Goal: Navigation & Orientation: Find specific page/section

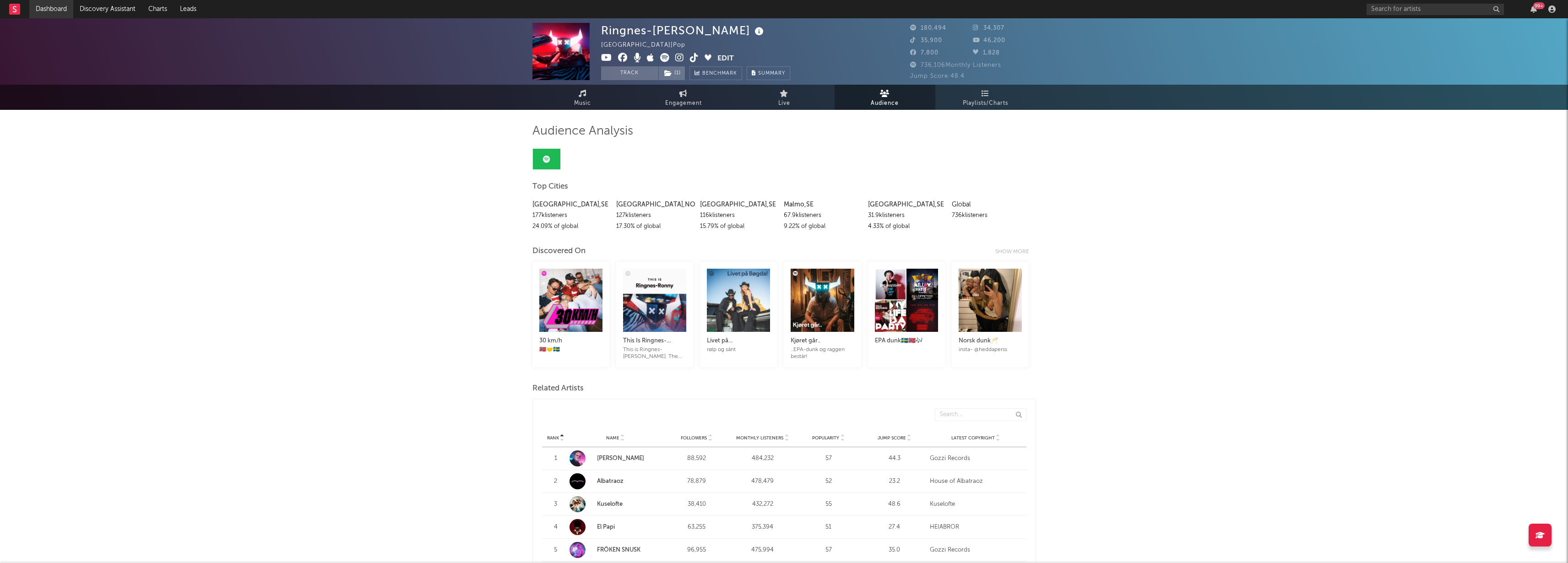
click at [59, 9] on link "Dashboard" at bounding box center [51, 9] width 44 height 18
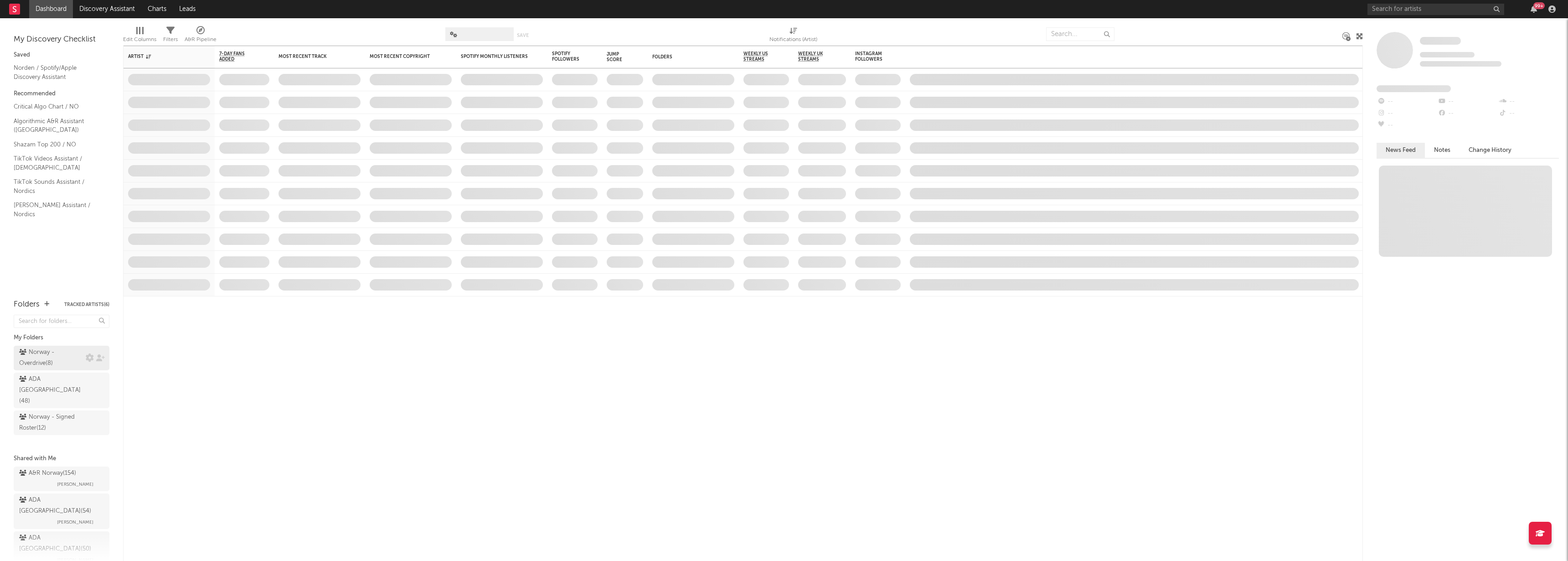
click at [46, 346] on link "Norway - Overdrive ( 8 )" at bounding box center [61, 358] width 96 height 24
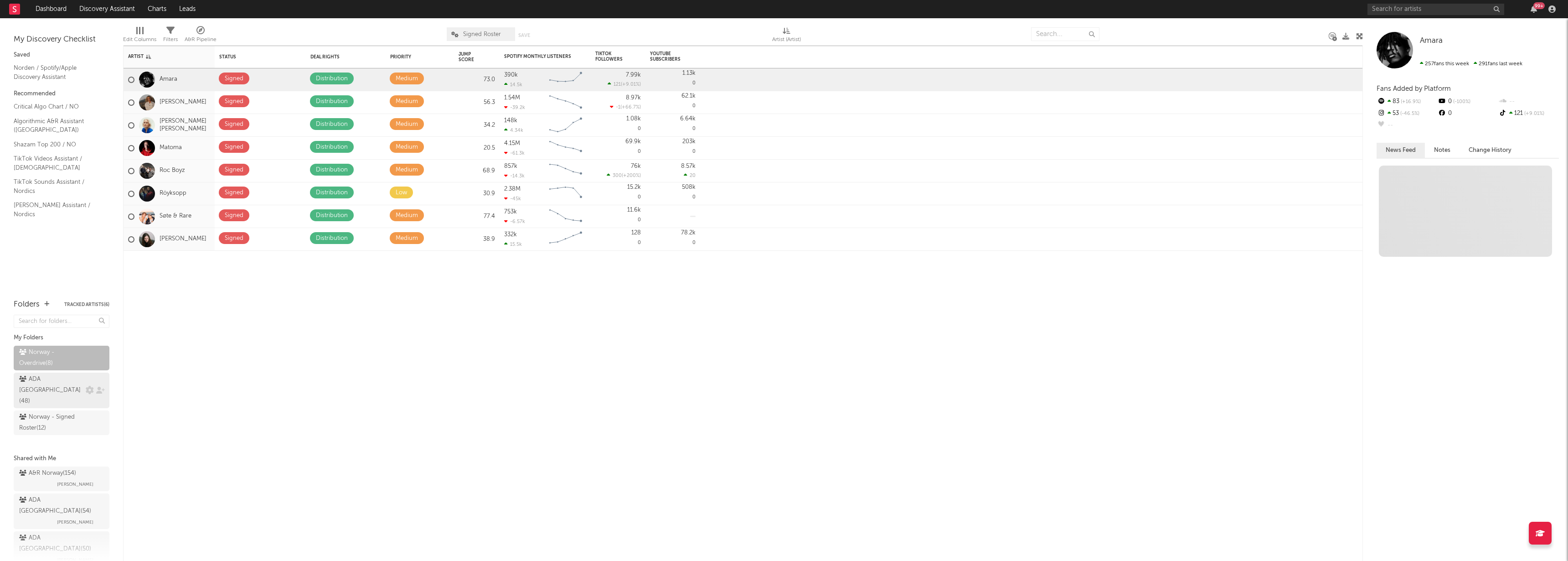
click at [54, 381] on div "ADA Norway ( 48 )" at bounding box center [51, 390] width 65 height 33
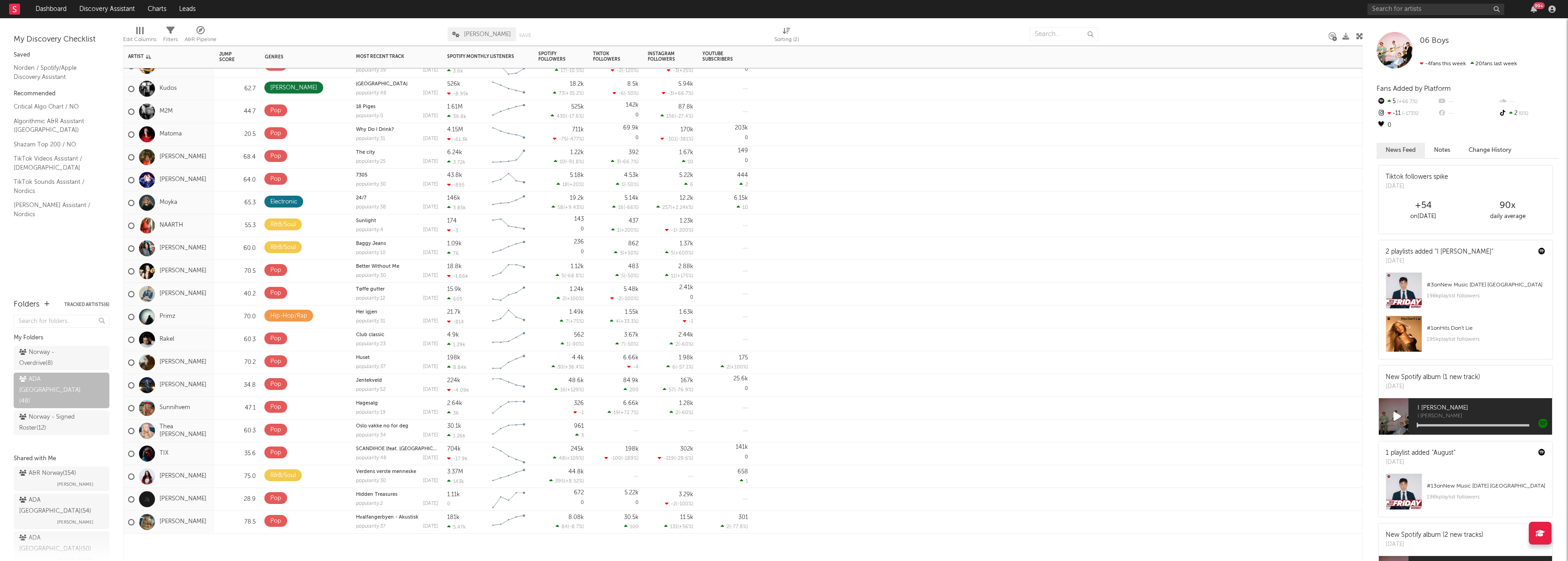
click at [198, 314] on div "Primz" at bounding box center [169, 317] width 91 height 23
